Goal: Transaction & Acquisition: Purchase product/service

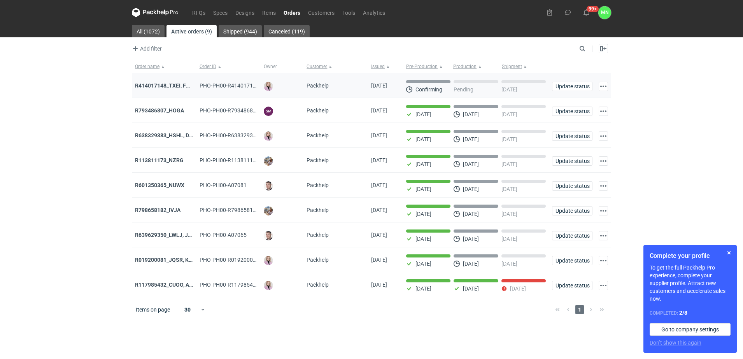
click at [165, 85] on strong "R414017148_TXEI, FODU, EARC" at bounding box center [174, 85] width 78 height 6
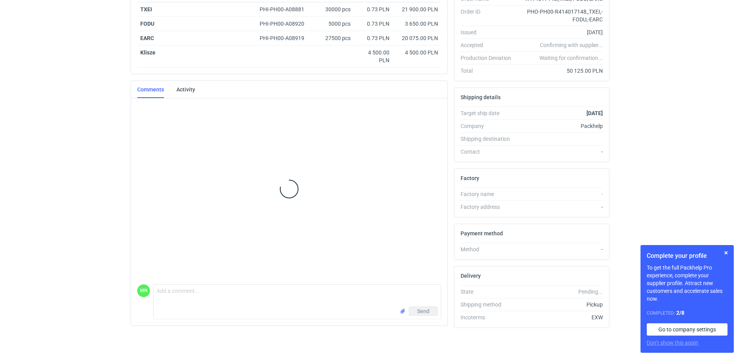
scroll to position [139, 0]
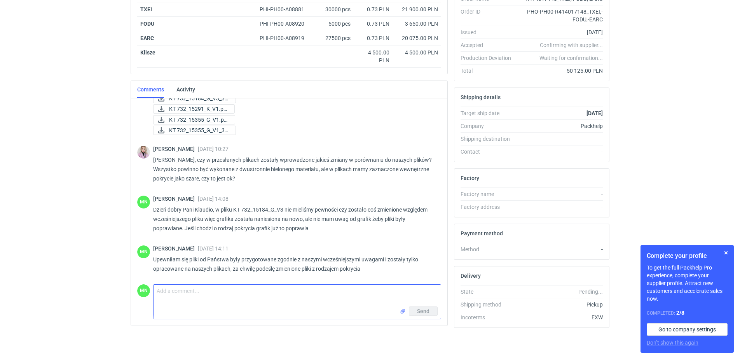
click at [192, 293] on textarea "Comment message" at bounding box center [297, 296] width 287 height 22
type textarea "P"
paste textarea "KT 732_15184_G_V4"
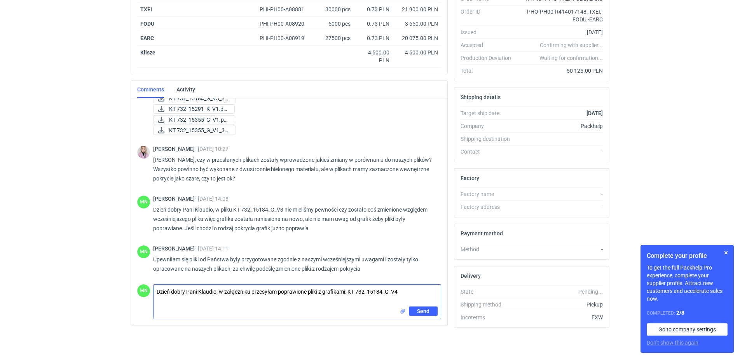
click at [349, 289] on textarea "Dzień dobry Pani Klaudio, w załączniku przesyłam poprawione pliki z grafikami: …" at bounding box center [297, 296] width 287 height 22
click at [232, 303] on textarea "Dzień dobry Pani Klaudio, w załączniku przesyłam poprawione pliki z grafikami: …" at bounding box center [297, 296] width 287 height 22
paste textarea "KT 732_15355_G_V2"
type textarea "Dzień dobry Pani Klaudio, w załączniku przesyłam poprawione pliki z grafikami: …"
click at [402, 316] on input "file" at bounding box center [403, 316] width 6 height 8
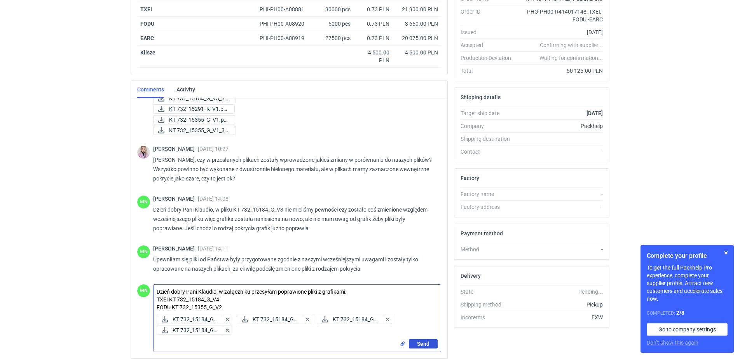
click at [417, 345] on button "Send" at bounding box center [423, 343] width 29 height 9
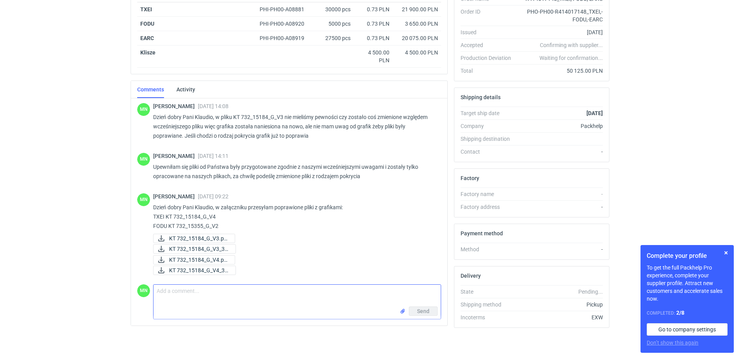
scroll to position [232, 0]
click at [727, 253] on button "button" at bounding box center [726, 252] width 9 height 9
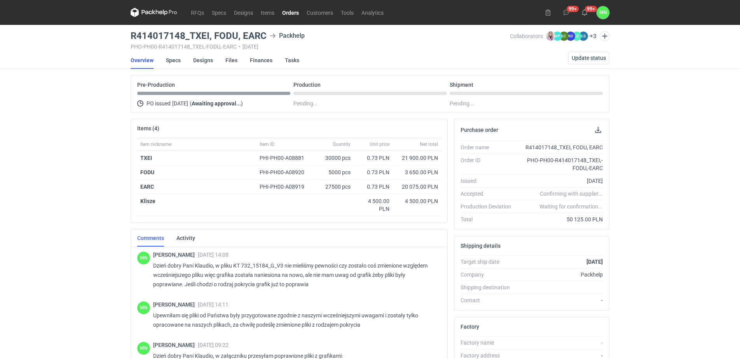
scroll to position [231, 0]
click at [197, 16] on link "RFQs" at bounding box center [197, 12] width 21 height 9
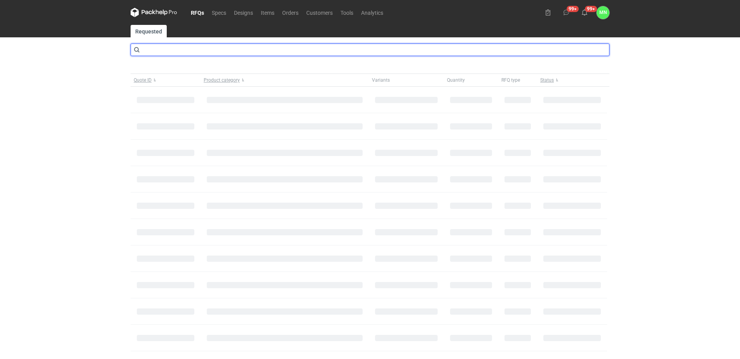
click at [198, 51] on input "text" at bounding box center [370, 50] width 479 height 12
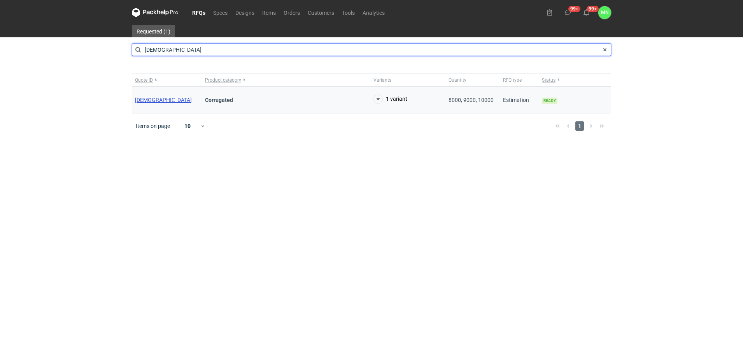
type input "BZMP"
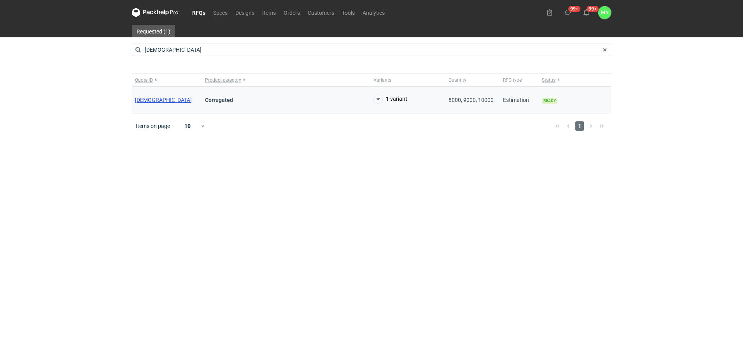
click at [143, 98] on span "BZMP" at bounding box center [163, 100] width 57 height 6
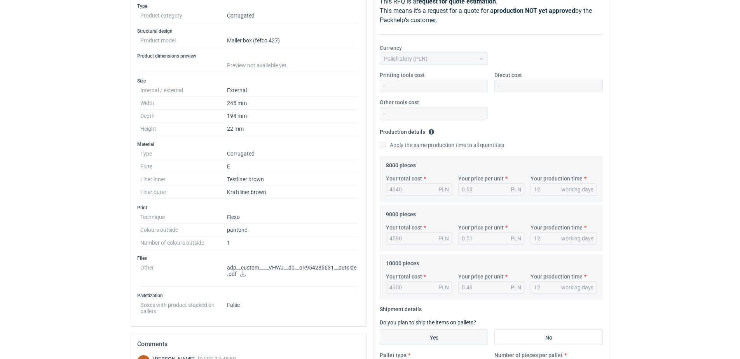
scroll to position [194, 0]
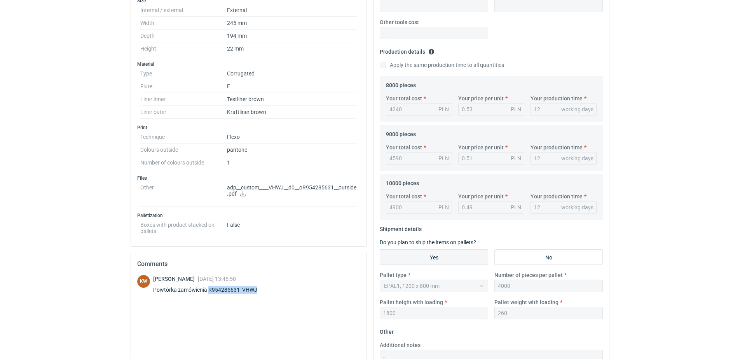
drag, startPoint x: 259, startPoint y: 287, endPoint x: 208, endPoint y: 289, distance: 50.6
click at [208, 289] on div "Powtórka zamówienia R954285631_VHWJ" at bounding box center [210, 290] width 114 height 8
copy div "R954285631_VHWJ"
click at [262, 291] on div "Powtórka zamówienia R954285631_VHWJ" at bounding box center [210, 290] width 114 height 8
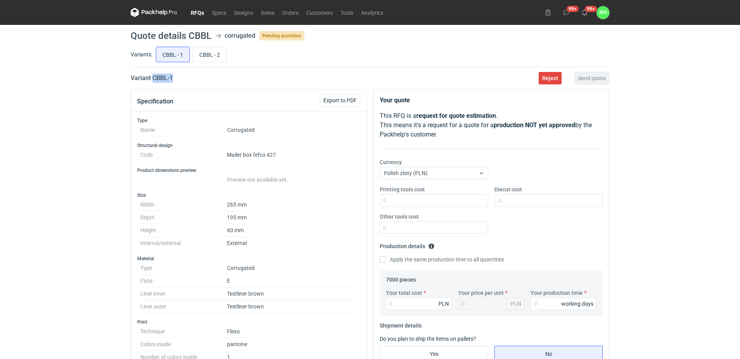
click at [193, 12] on link "RFQs" at bounding box center [197, 12] width 21 height 9
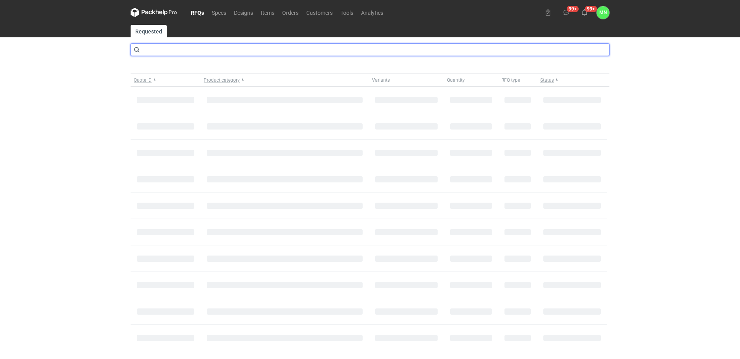
click at [201, 53] on input "text" at bounding box center [370, 50] width 479 height 12
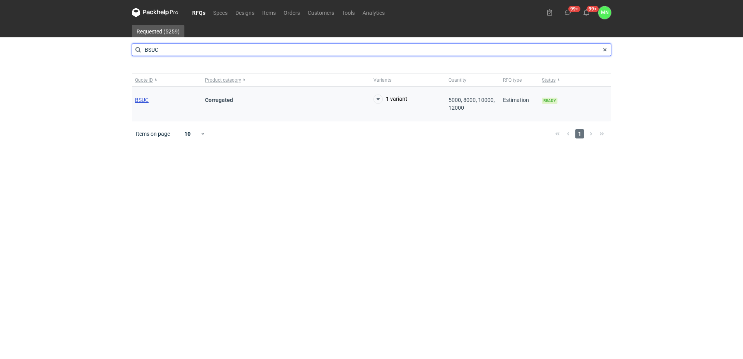
type input "BSUC"
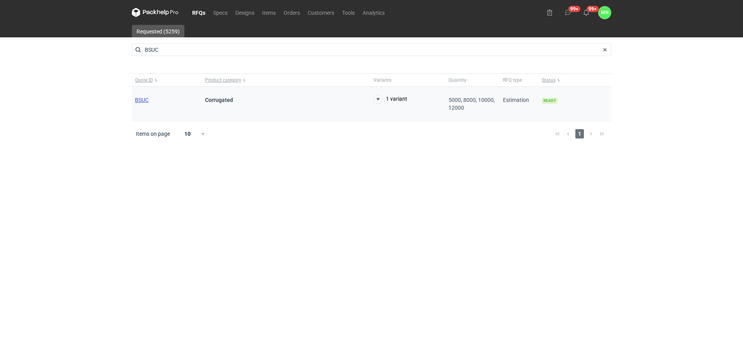
click at [138, 98] on span "BSUC" at bounding box center [142, 100] width 14 height 6
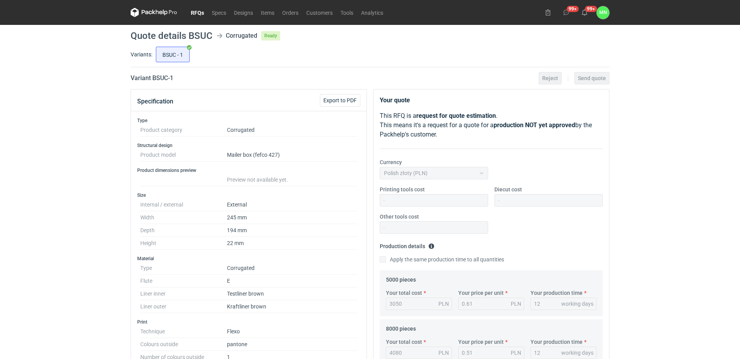
click at [193, 11] on link "RFQs" at bounding box center [197, 12] width 21 height 9
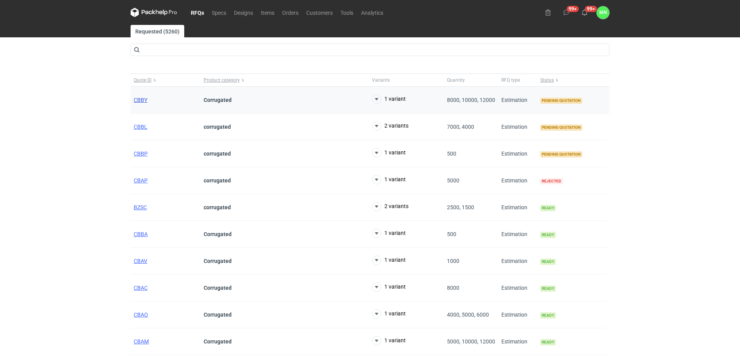
click at [140, 100] on span "CBBY" at bounding box center [141, 100] width 14 height 6
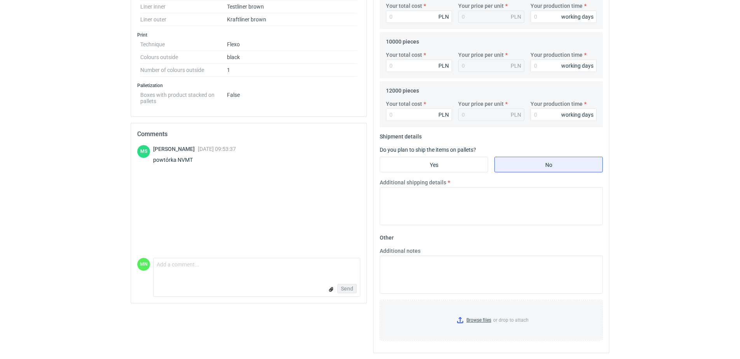
scroll to position [287, 0]
click at [187, 157] on div "powtórka NVMT" at bounding box center [194, 160] width 83 height 8
copy div "NVMT"
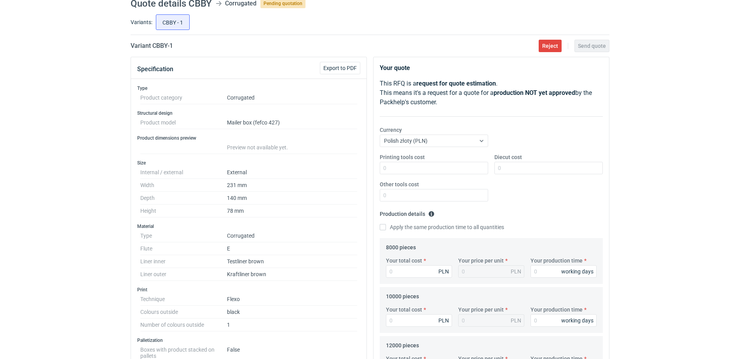
scroll to position [0, 0]
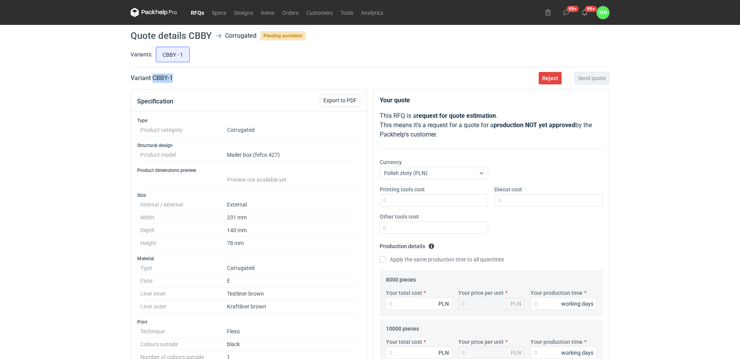
drag, startPoint x: 184, startPoint y: 79, endPoint x: 154, endPoint y: 78, distance: 30.3
click at [154, 78] on div "Variant CBBY - 1 Reject Send quote" at bounding box center [370, 77] width 479 height 9
copy h2 "CBBY - 1"
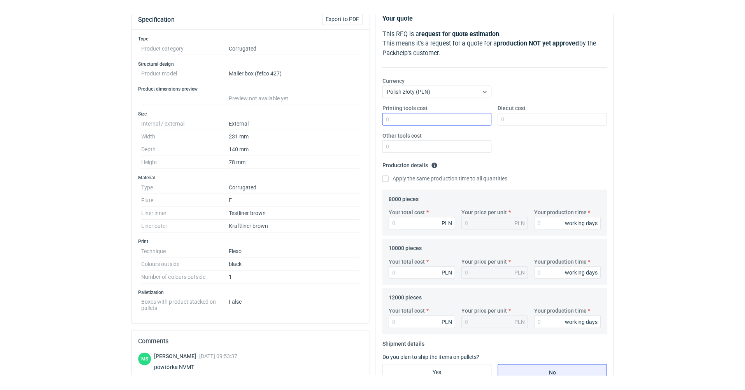
scroll to position [97, 0]
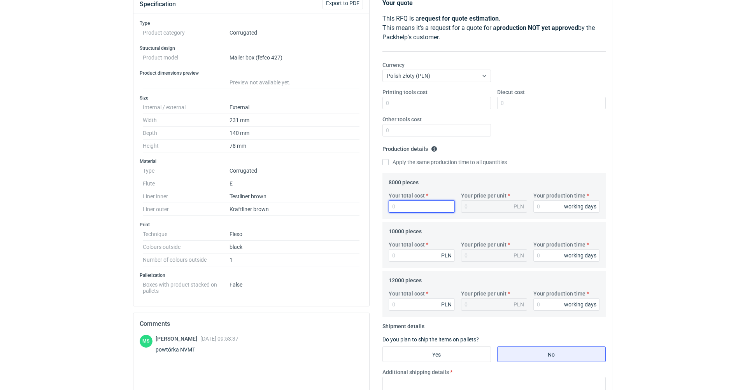
click at [419, 206] on input "Your total cost" at bounding box center [421, 206] width 66 height 12
type input "7040"
type input "0.88"
type input "7040"
click at [414, 257] on input "Your total cost" at bounding box center [421, 255] width 66 height 12
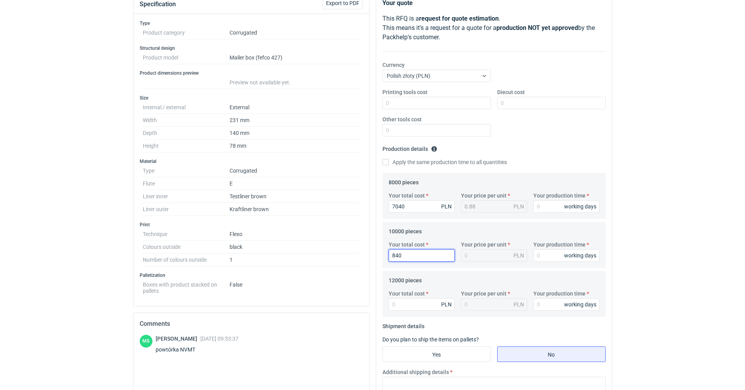
type input "8400"
type input "0.84"
type input "8400"
click at [409, 308] on input "Your total cost" at bounding box center [421, 304] width 66 height 12
type input "9840"
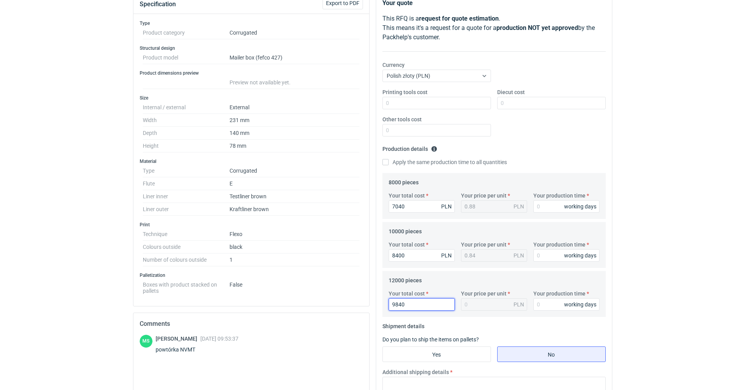
type input "0.82"
type input "9840"
click at [545, 209] on input "Your production time" at bounding box center [566, 206] width 66 height 12
type input "10"
click at [542, 255] on input "Your production time" at bounding box center [566, 255] width 66 height 12
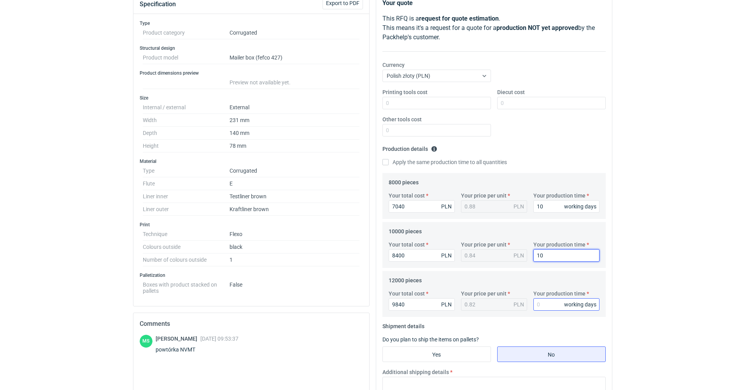
type input "10"
click at [540, 303] on input "Your production time" at bounding box center [566, 304] width 66 height 12
type input "10"
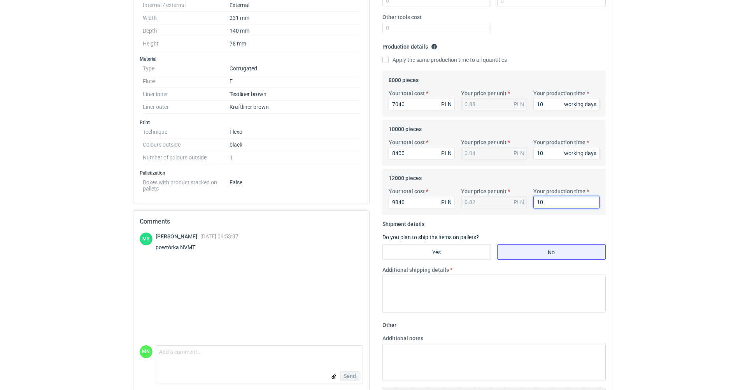
scroll to position [257, 0]
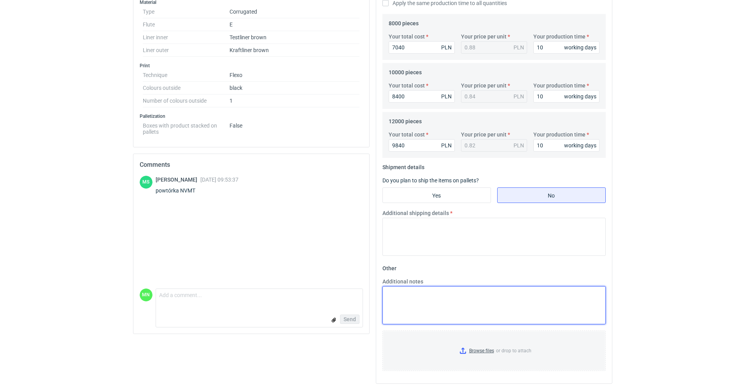
click at [465, 303] on textarea "Additional notes" at bounding box center [493, 305] width 223 height 38
drag, startPoint x: 427, startPoint y: 194, endPoint x: 432, endPoint y: 203, distance: 9.6
click at [427, 196] on input "Yes" at bounding box center [437, 195] width 108 height 15
radio input "true"
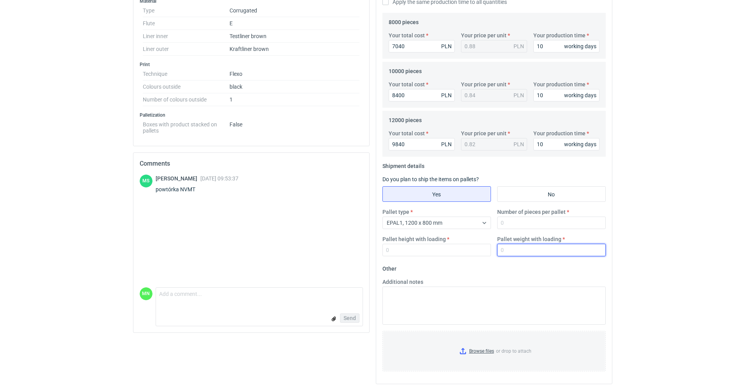
click at [511, 247] on input "Pallet weight with loading" at bounding box center [551, 250] width 108 height 12
type input "430"
click at [516, 225] on input "Number of pieces per pallet" at bounding box center [551, 223] width 108 height 12
type input "3300"
click at [398, 254] on input "Pallet height with loading" at bounding box center [436, 250] width 108 height 12
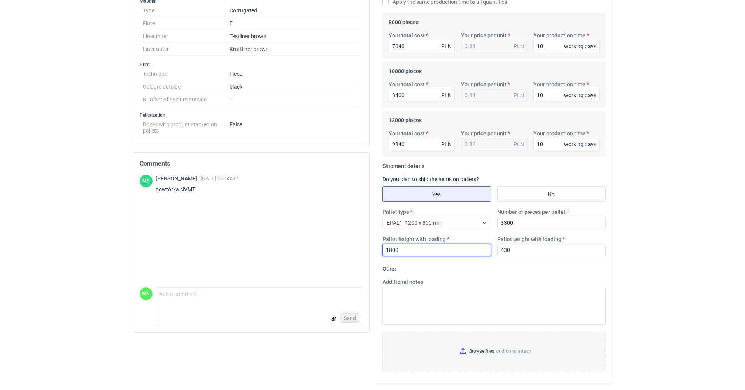
type input "1800"
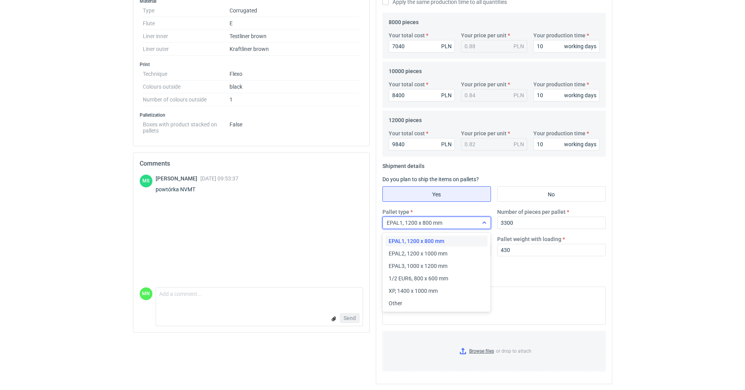
click at [470, 227] on div "EPAL1, 1200 x 800 mm" at bounding box center [430, 222] width 95 height 11
click at [459, 253] on div "EPAL2, 1200 x 1000 mm" at bounding box center [436, 254] width 96 height 8
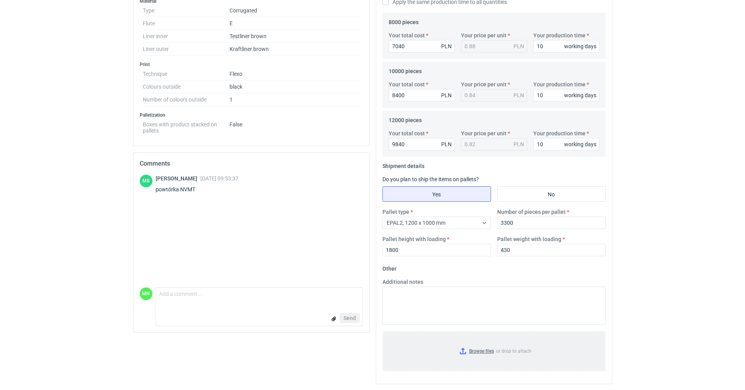
click at [488, 352] on input "Browse files or drop to attach" at bounding box center [494, 351] width 222 height 39
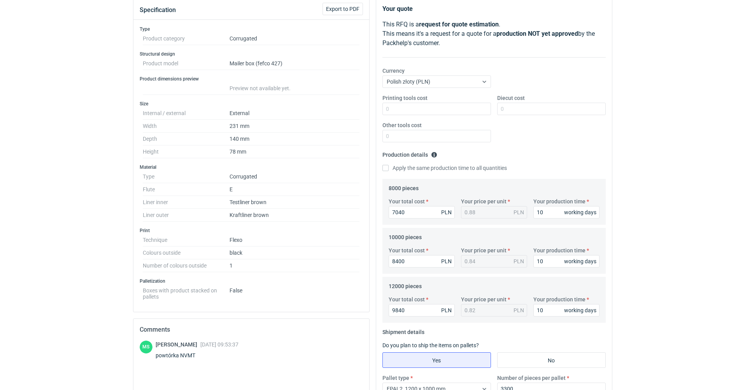
scroll to position [63, 0]
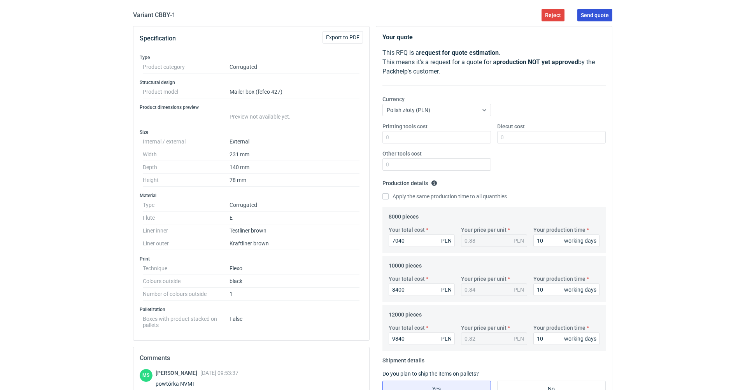
click at [593, 16] on span "Send quote" at bounding box center [595, 14] width 28 height 5
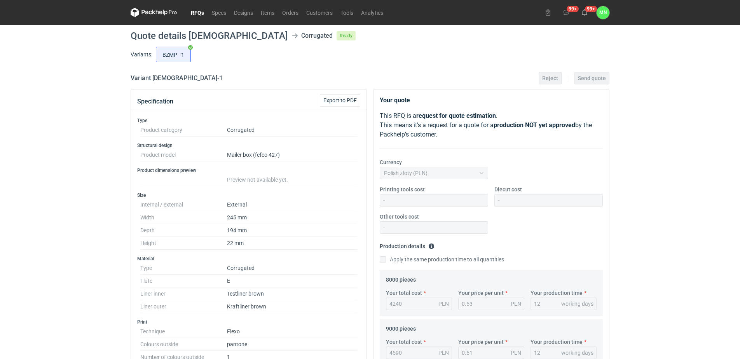
click at [195, 12] on link "RFQs" at bounding box center [197, 12] width 21 height 9
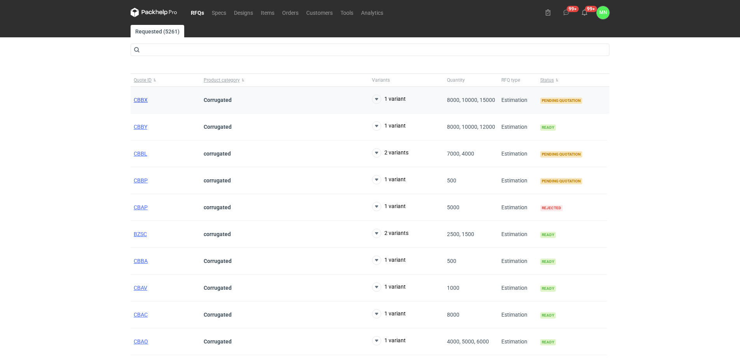
click at [139, 97] on div "CBBX" at bounding box center [166, 100] width 70 height 27
click at [139, 97] on span "CBBX" at bounding box center [141, 100] width 14 height 6
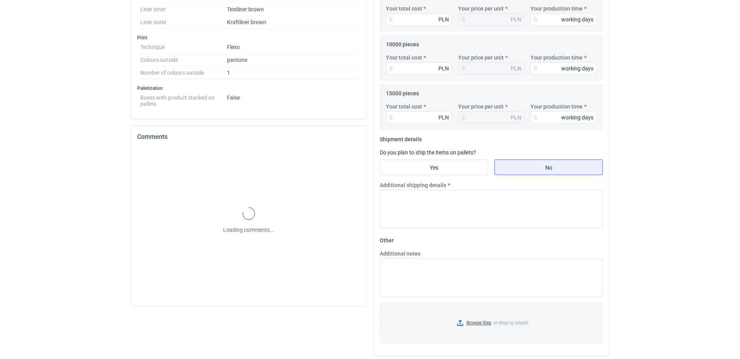
scroll to position [287, 0]
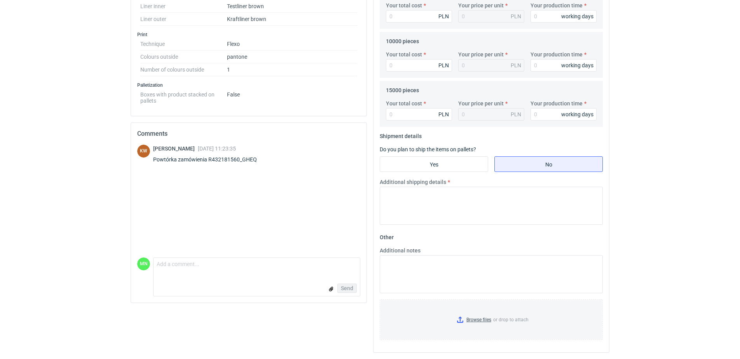
click at [236, 157] on div "Powtórka zamówienia R432181560_GHEQ" at bounding box center [209, 160] width 113 height 8
copy div "R432181560_GHEQ"
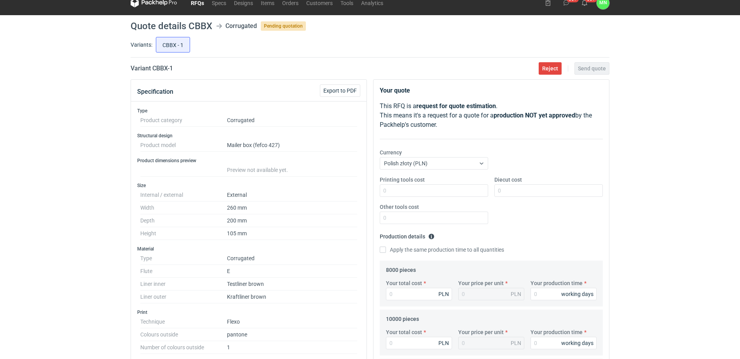
scroll to position [0, 0]
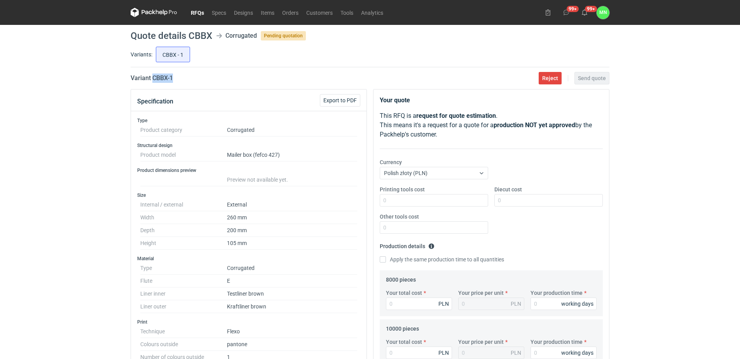
drag, startPoint x: 178, startPoint y: 79, endPoint x: 153, endPoint y: 79, distance: 25.3
click at [153, 79] on div "Variant CBBX - 1 Reject Send quote" at bounding box center [370, 77] width 479 height 9
copy h2 "CBBX - 1"
